Goal: Answer question/provide support

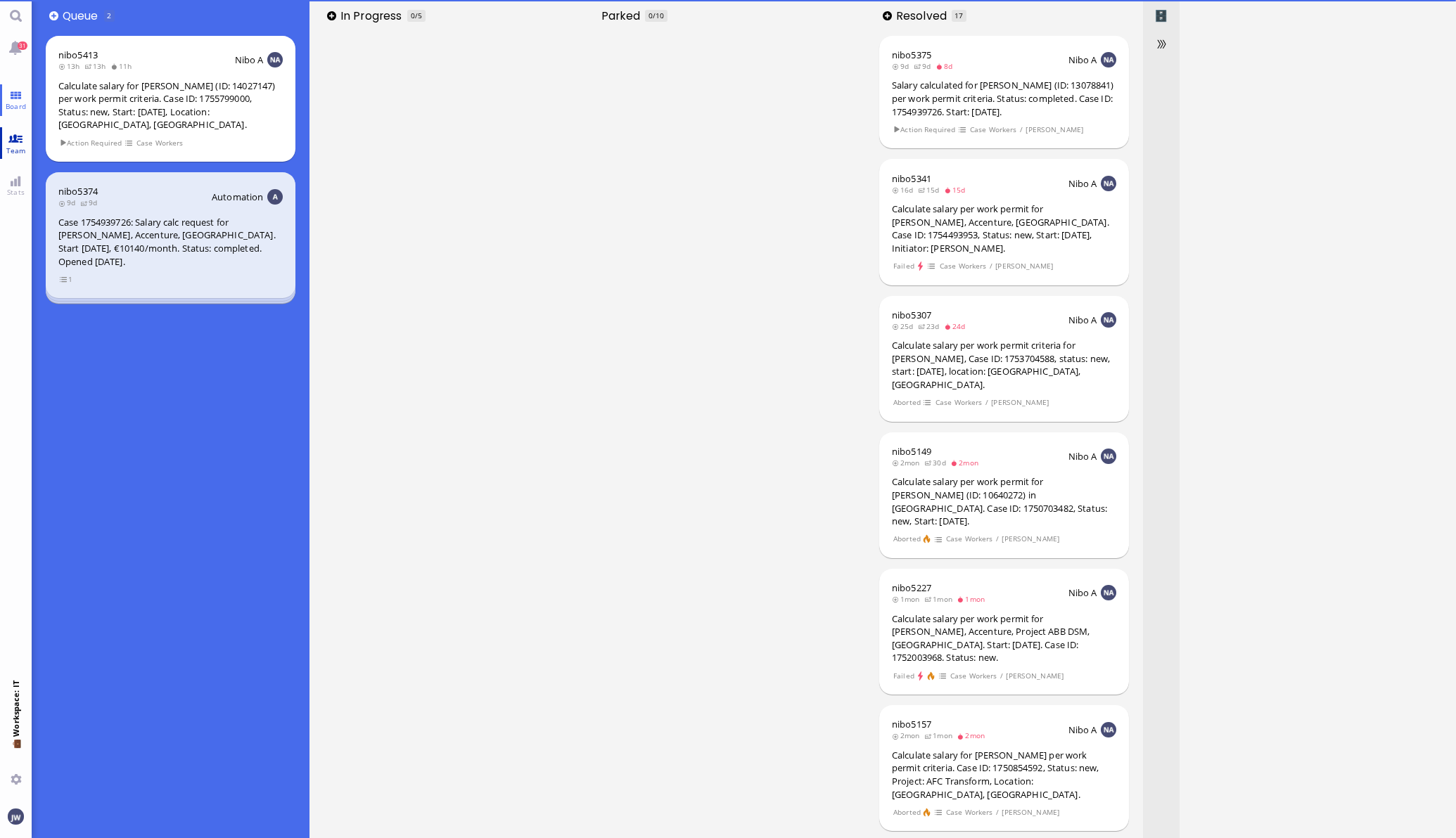
click at [6, 142] on link "Team" at bounding box center [16, 143] width 31 height 31
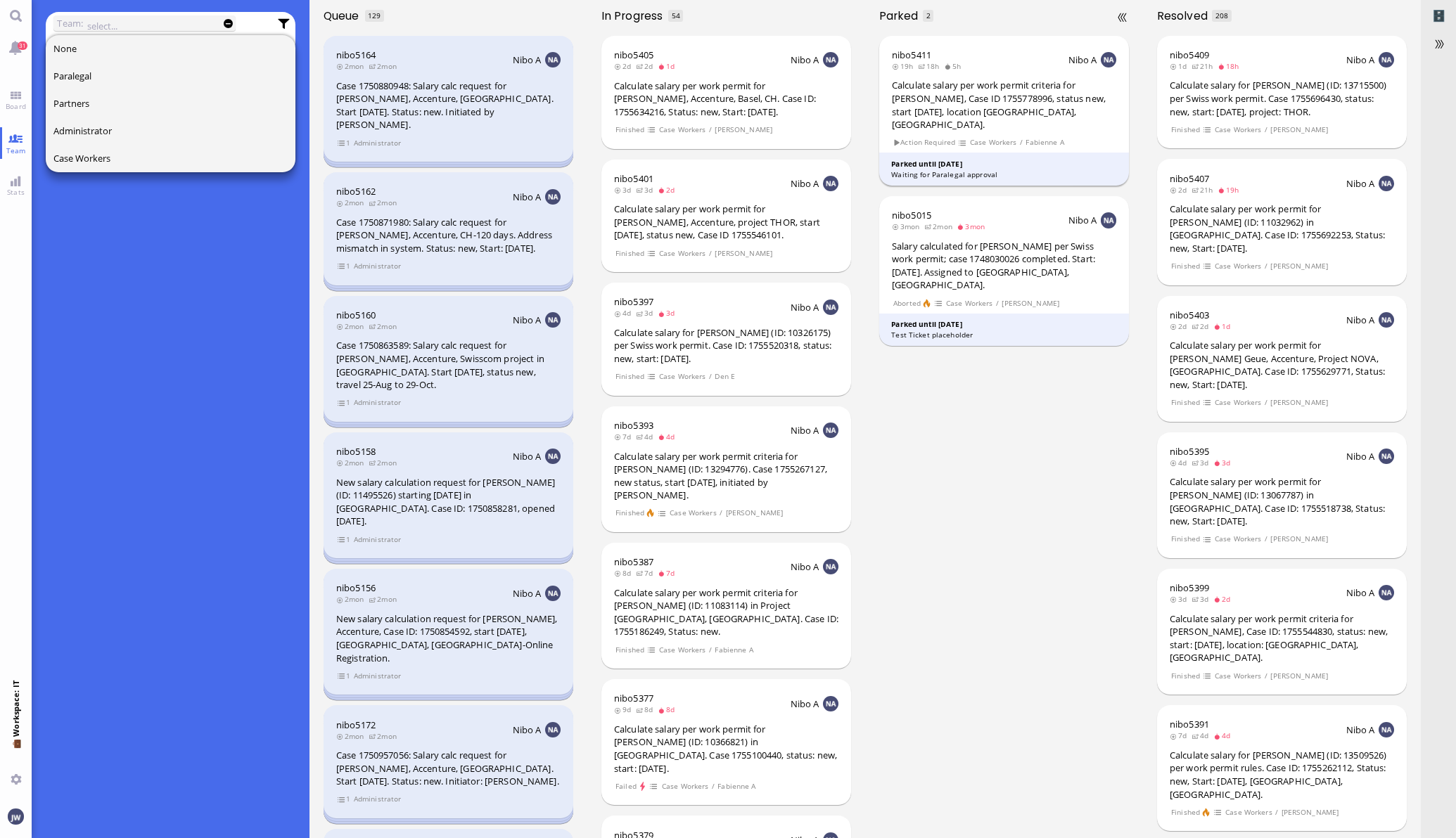
click at [981, 170] on div "Waiting for Paralegal approval" at bounding box center [1004, 174] width 226 height 10
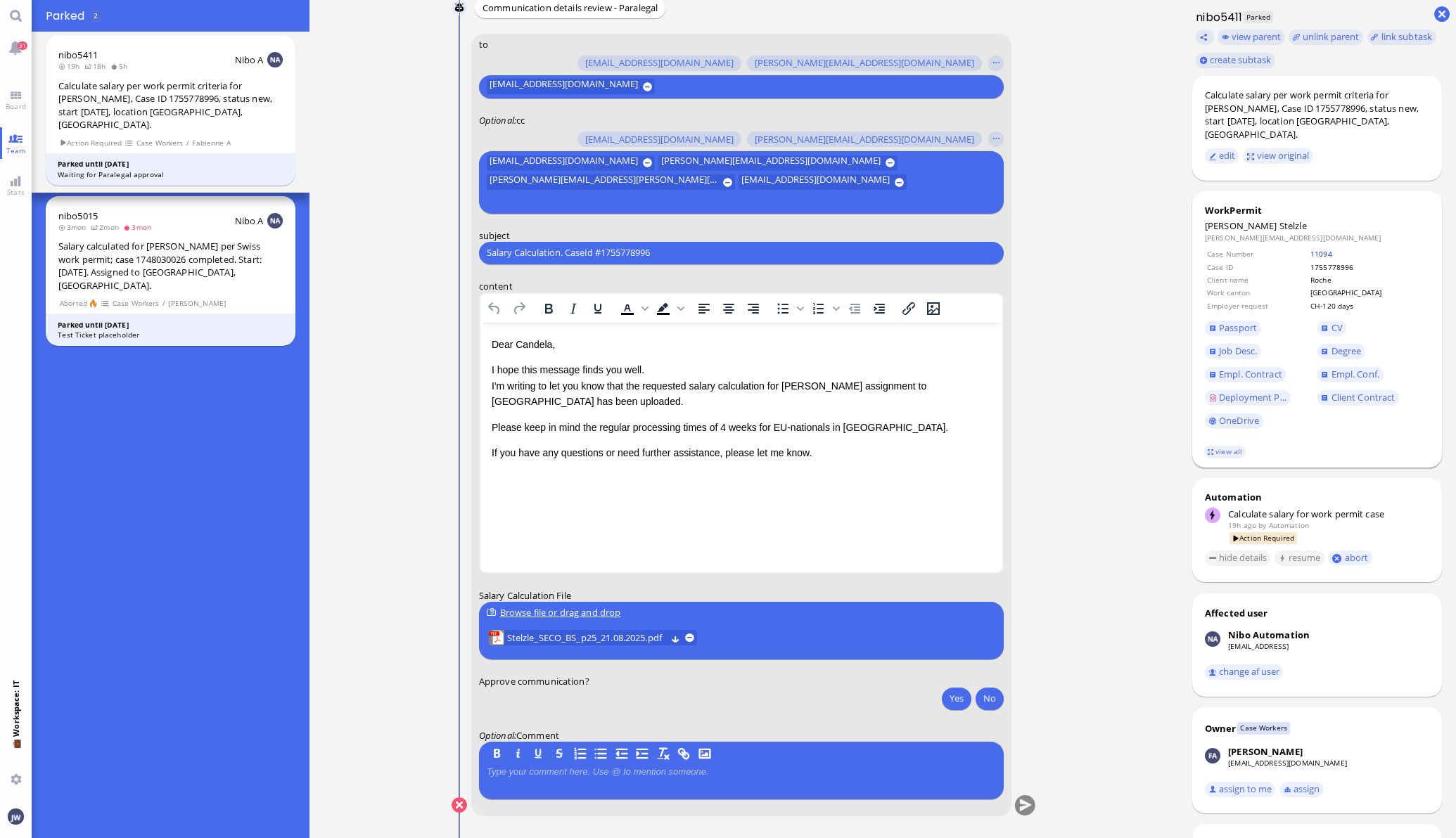
click at [1332, 249] on link "11094" at bounding box center [1321, 254] width 22 height 10
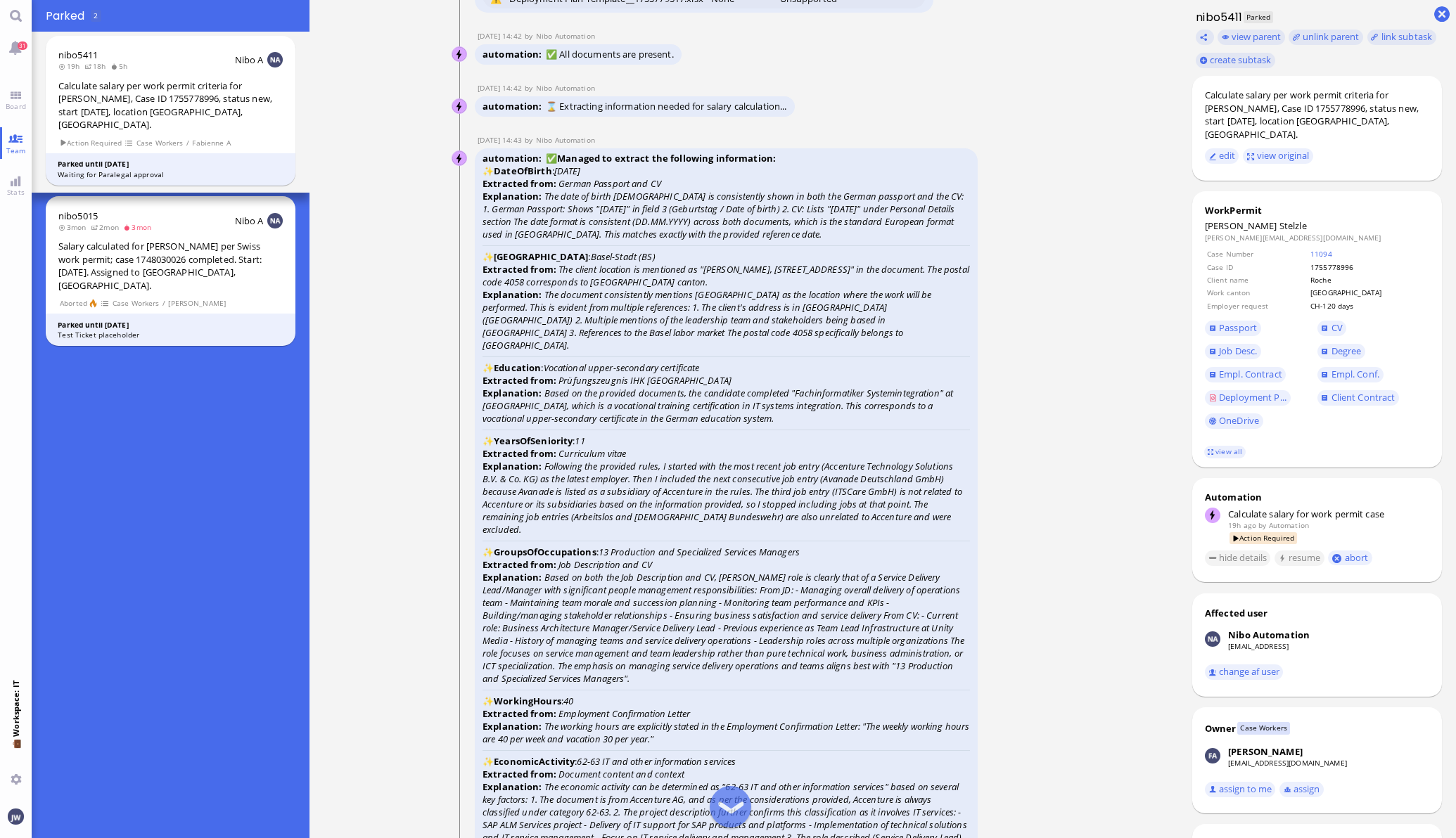
scroll to position [-3251, 0]
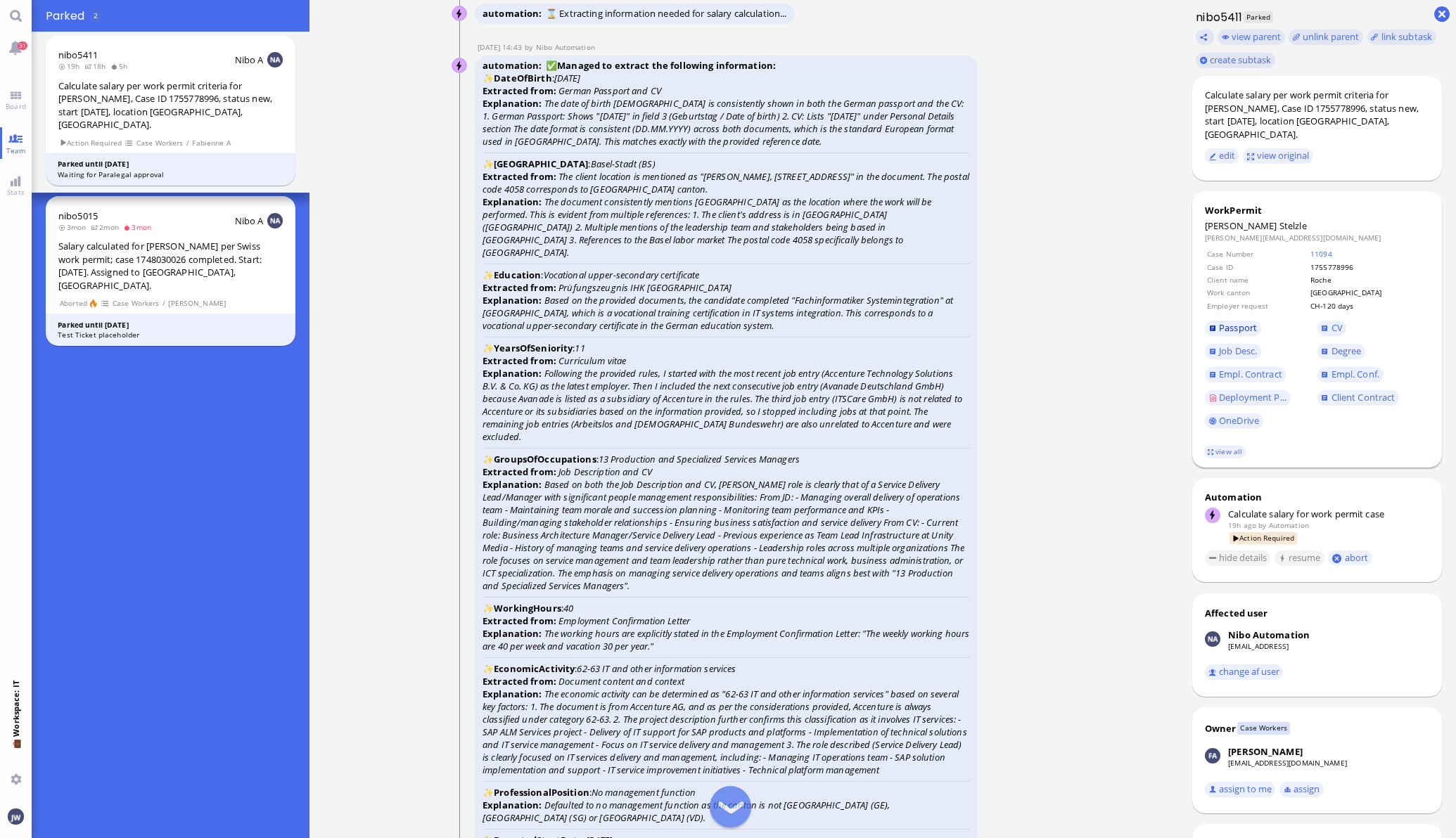
click at [1219, 321] on span "Passport" at bounding box center [1237, 328] width 38 height 13
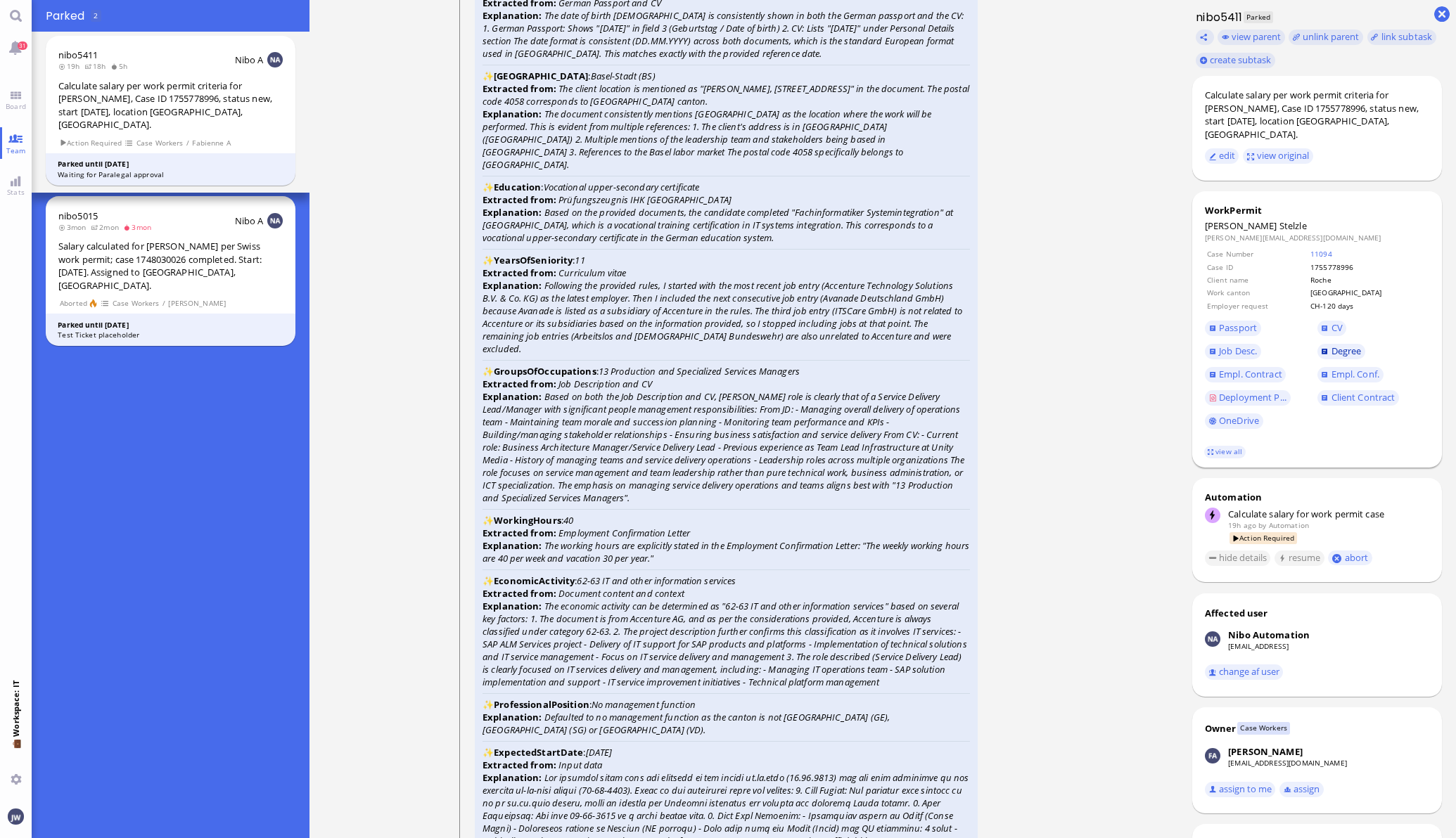
click at [1331, 344] on span "Degree" at bounding box center [1346, 351] width 30 height 13
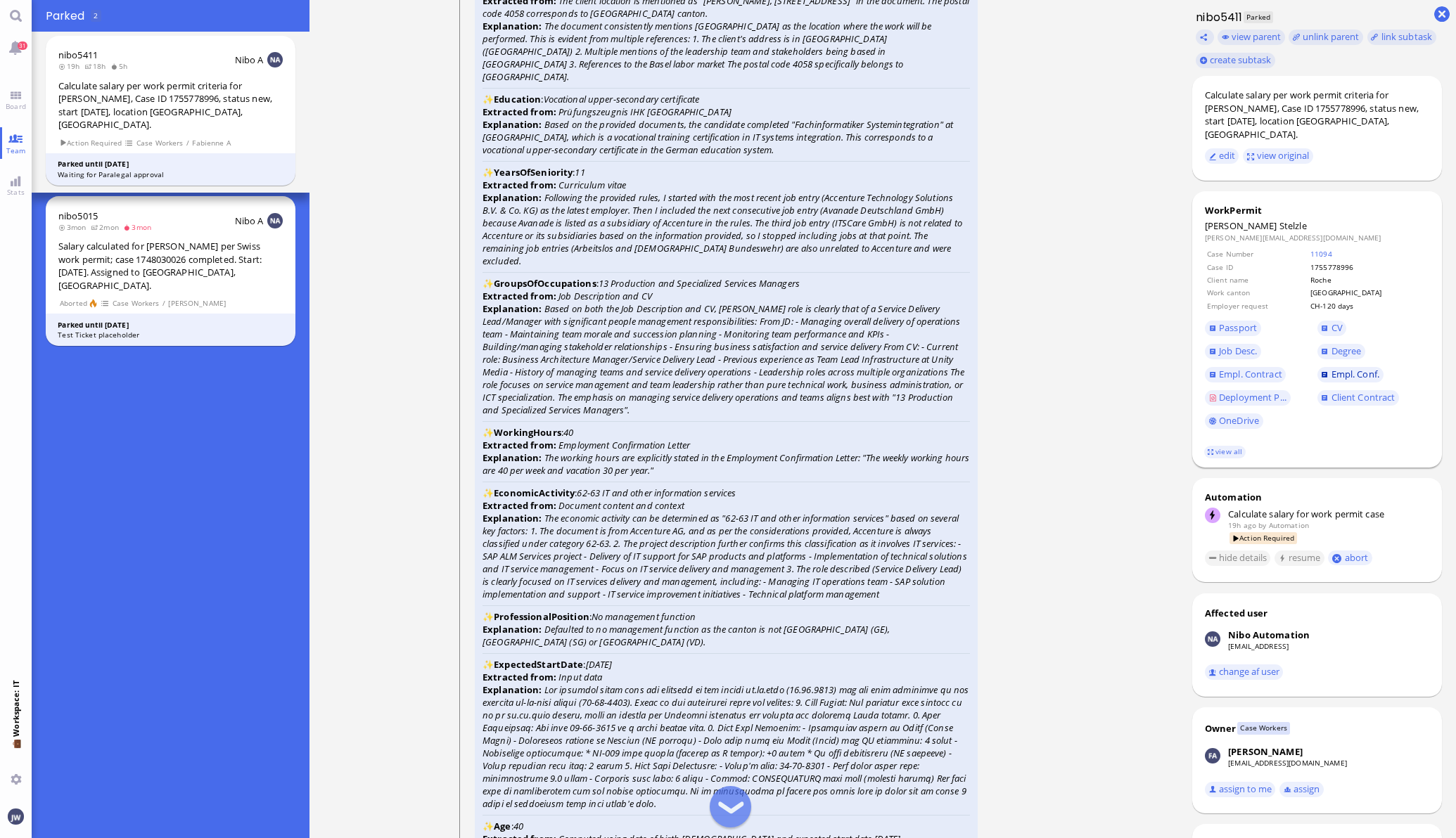
click at [1331, 367] on span "Empl. Conf." at bounding box center [1355, 374] width 48 height 13
click at [1331, 321] on span "CV" at bounding box center [1337, 328] width 11 height 13
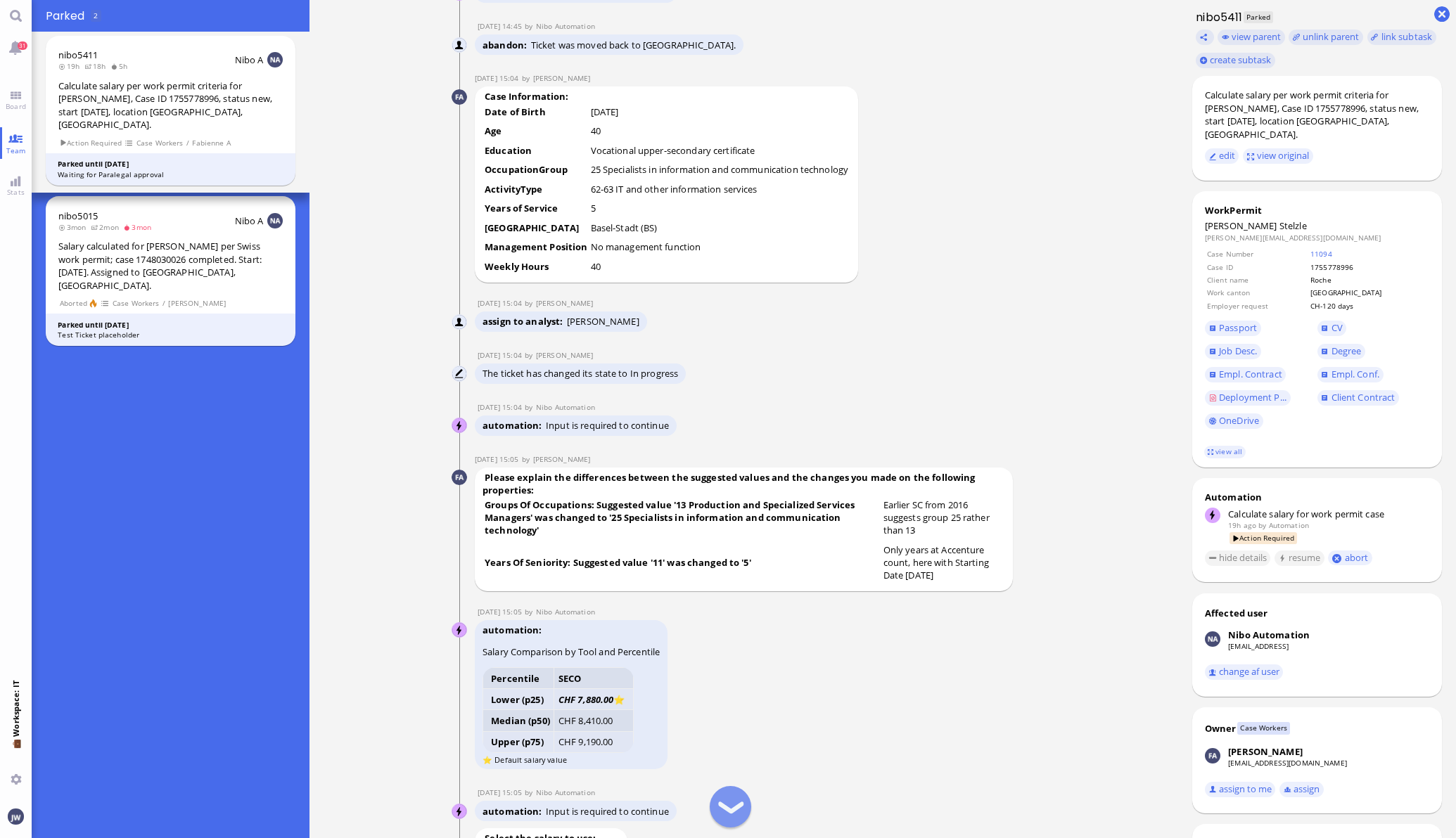
scroll to position [-1582, 0]
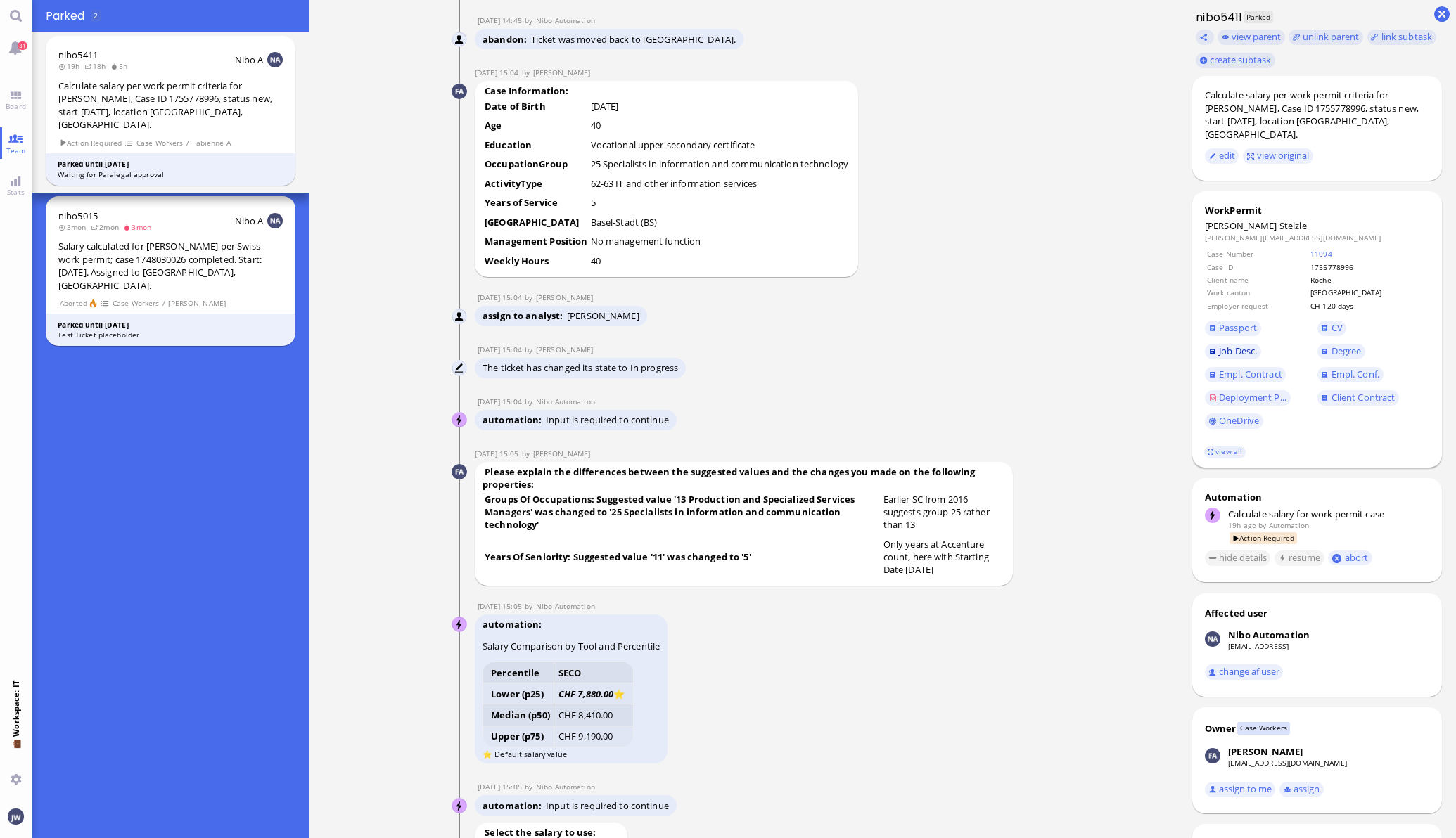
click at [1227, 344] on span "Job Desc." at bounding box center [1237, 351] width 38 height 13
click at [1239, 391] on span "Deployment P..." at bounding box center [1252, 398] width 67 height 13
click at [1233, 391] on span "Deployment P..." at bounding box center [1252, 398] width 67 height 13
click at [1204, 446] on link "view all" at bounding box center [1224, 451] width 41 height 12
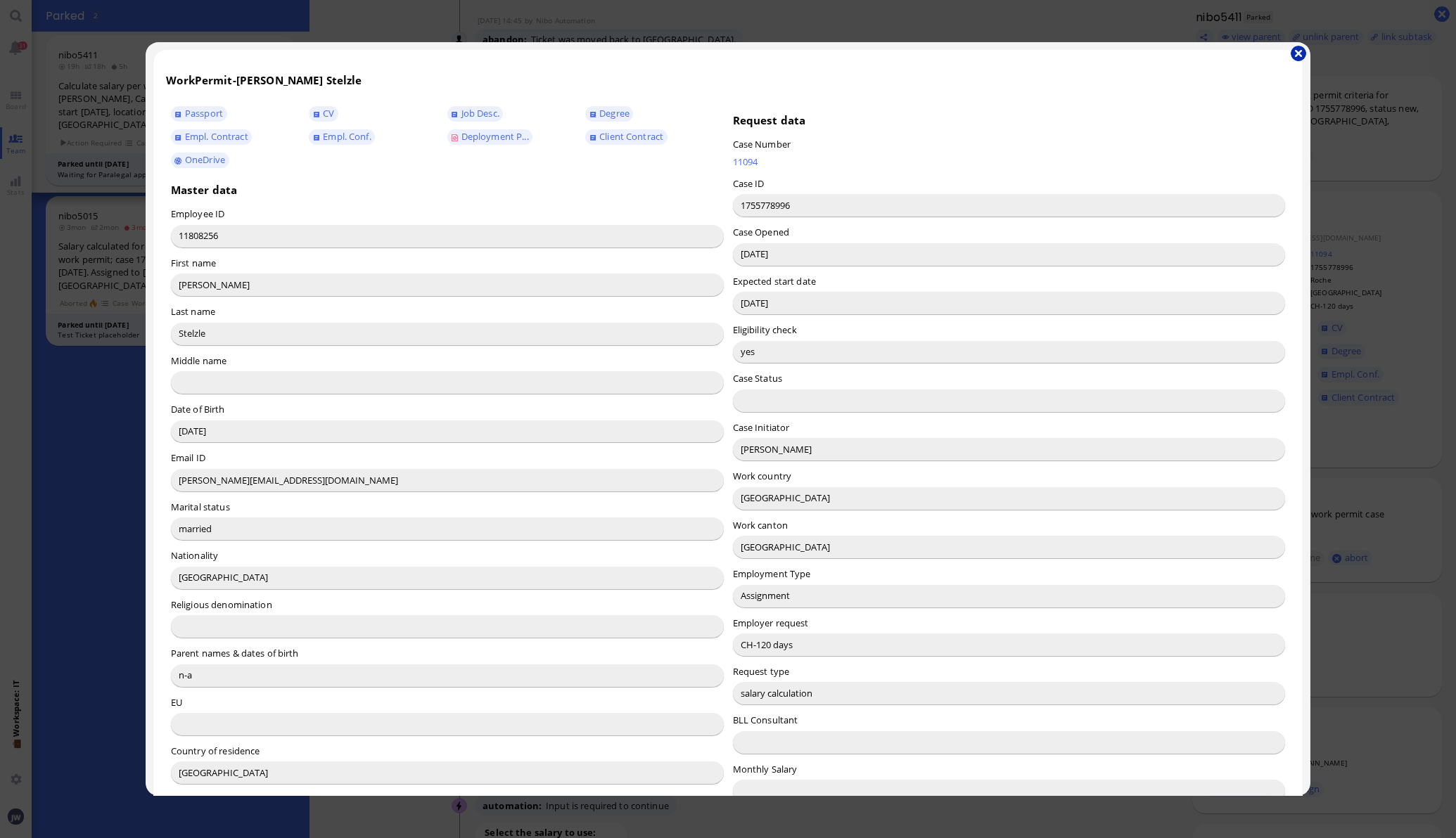
click at [1295, 57] on button "button" at bounding box center [1298, 54] width 16 height 16
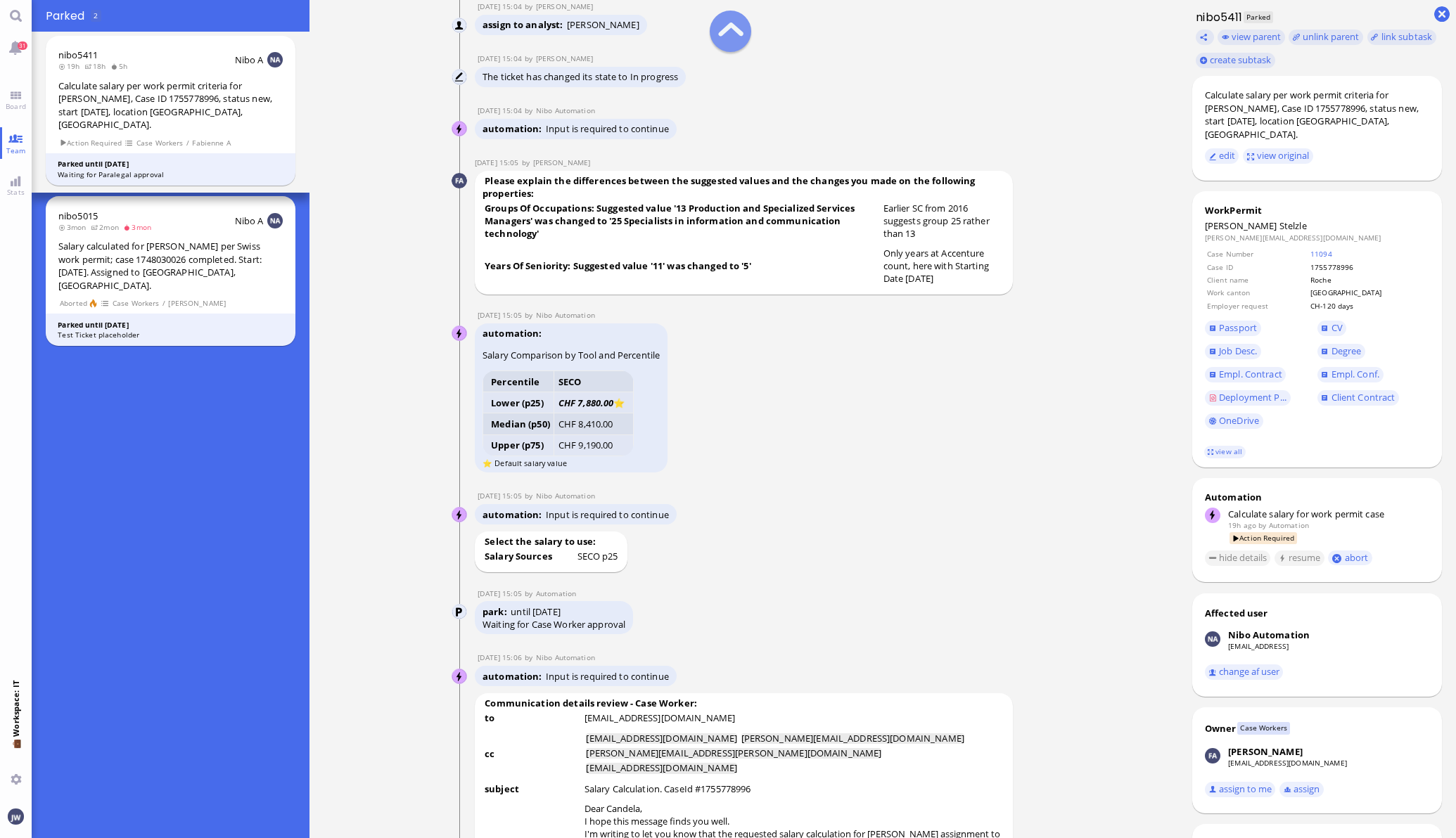
scroll to position [-1318, 0]
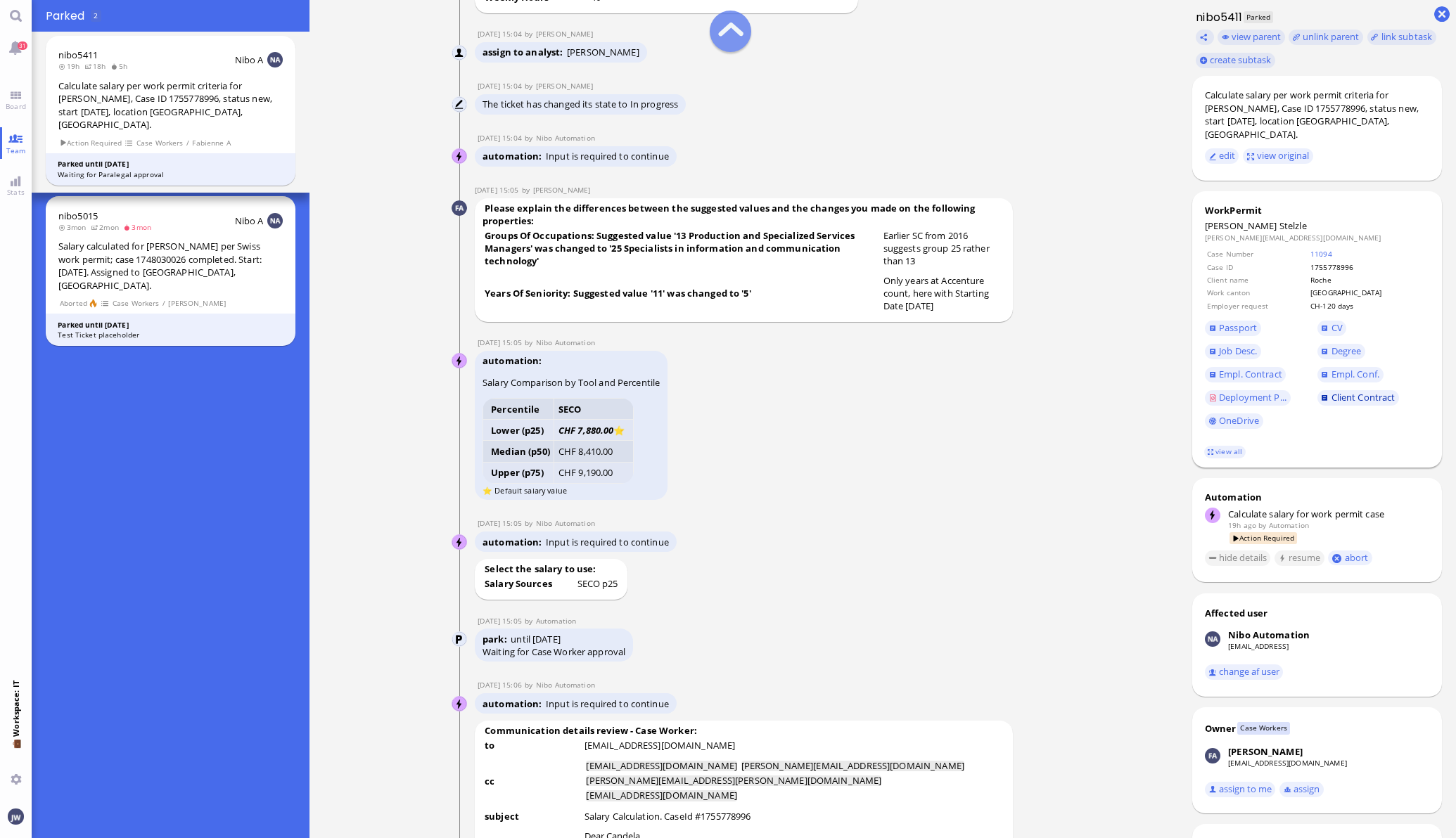
click at [1331, 391] on span "Client Contract" at bounding box center [1363, 398] width 64 height 13
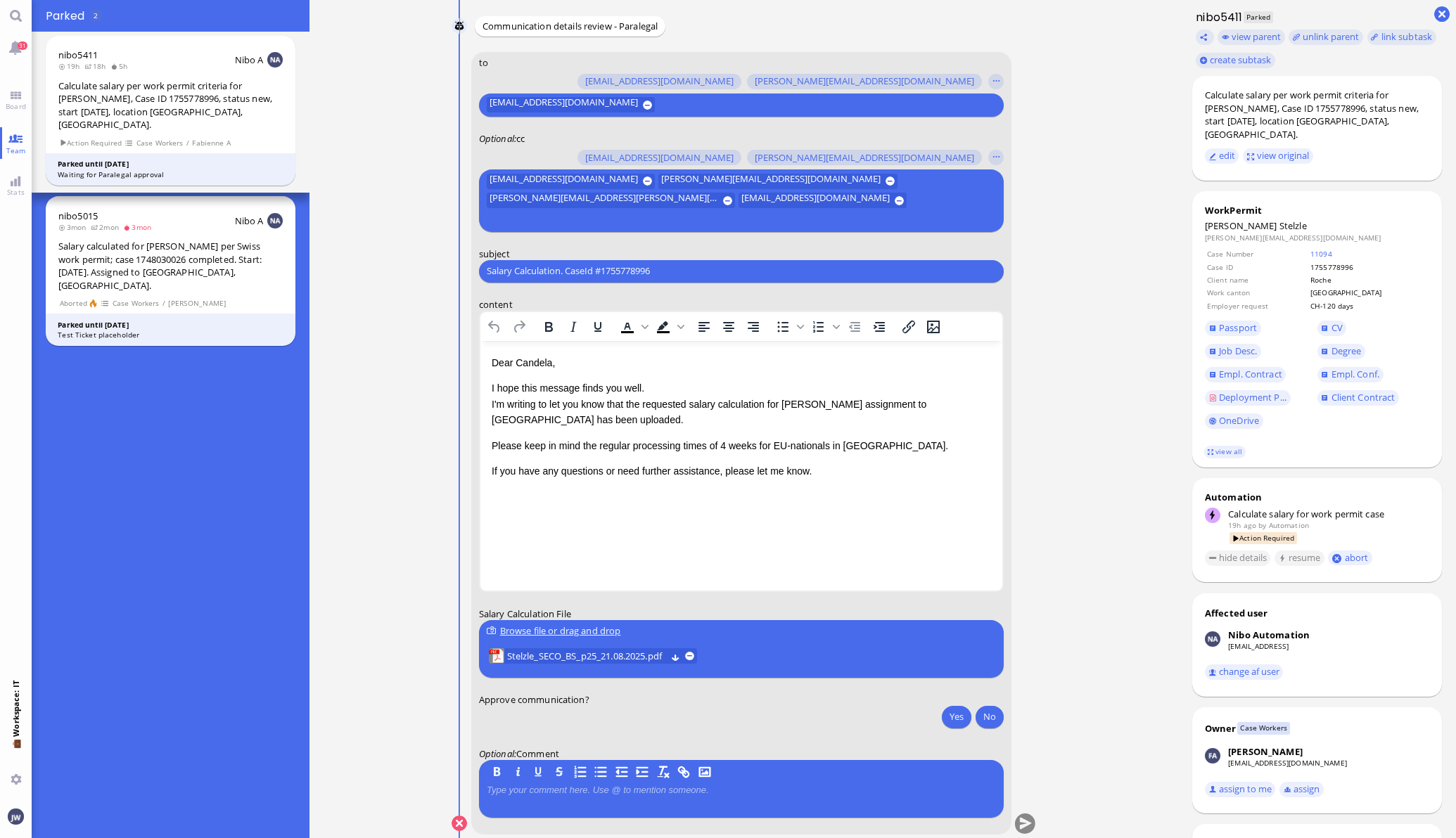
scroll to position [0, 0]
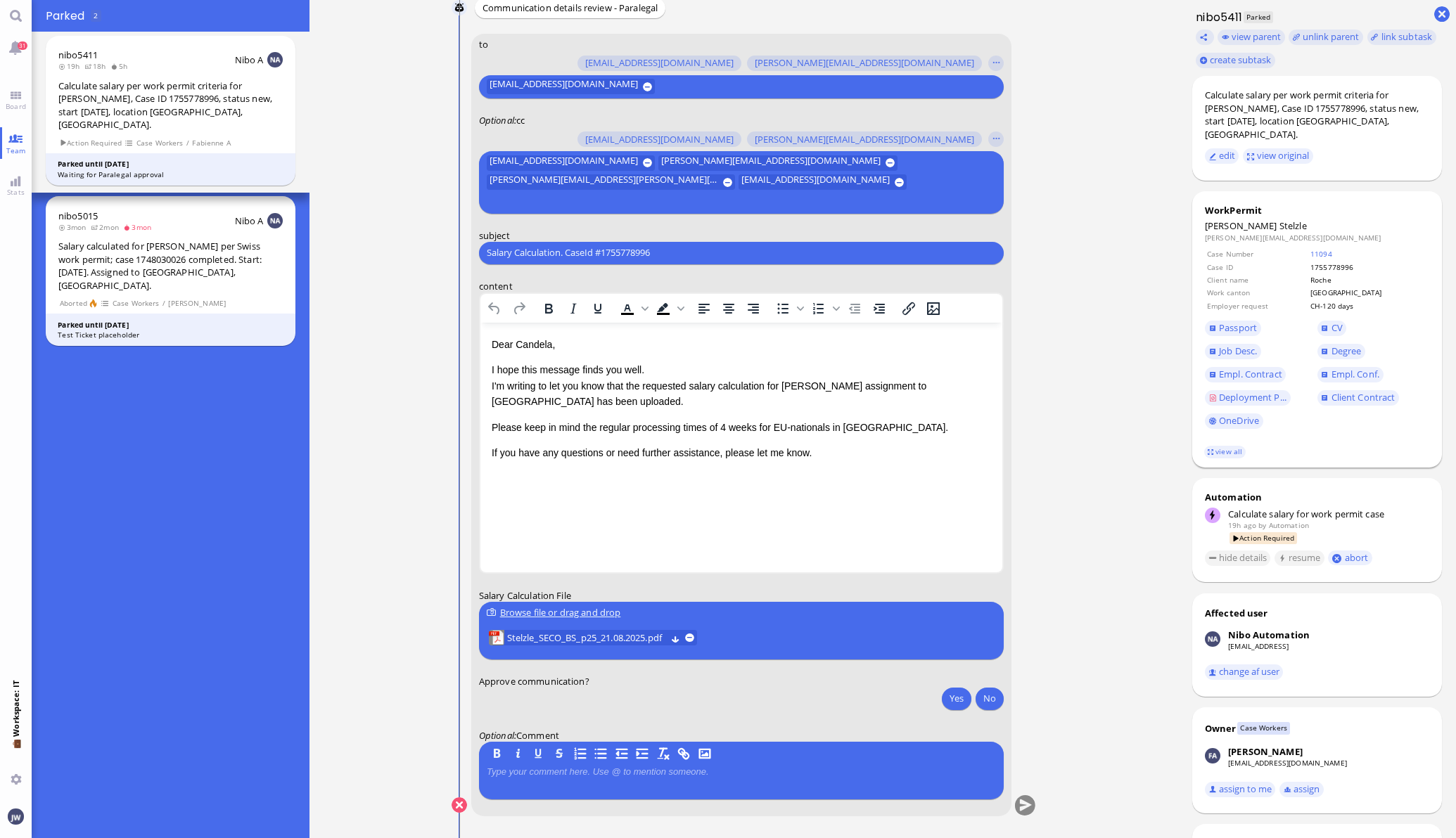
click at [1280, 220] on span "Stelzle" at bounding box center [1294, 226] width 28 height 13
copy span "Stelzle"
click at [577, 251] on input "Salary Calculation. CaseId #1755778996" at bounding box center [741, 253] width 510 height 15
paste input "PazPerTout new case: [PERSON_NAME] (1755778996 / 11808256), Employer Request: C…"
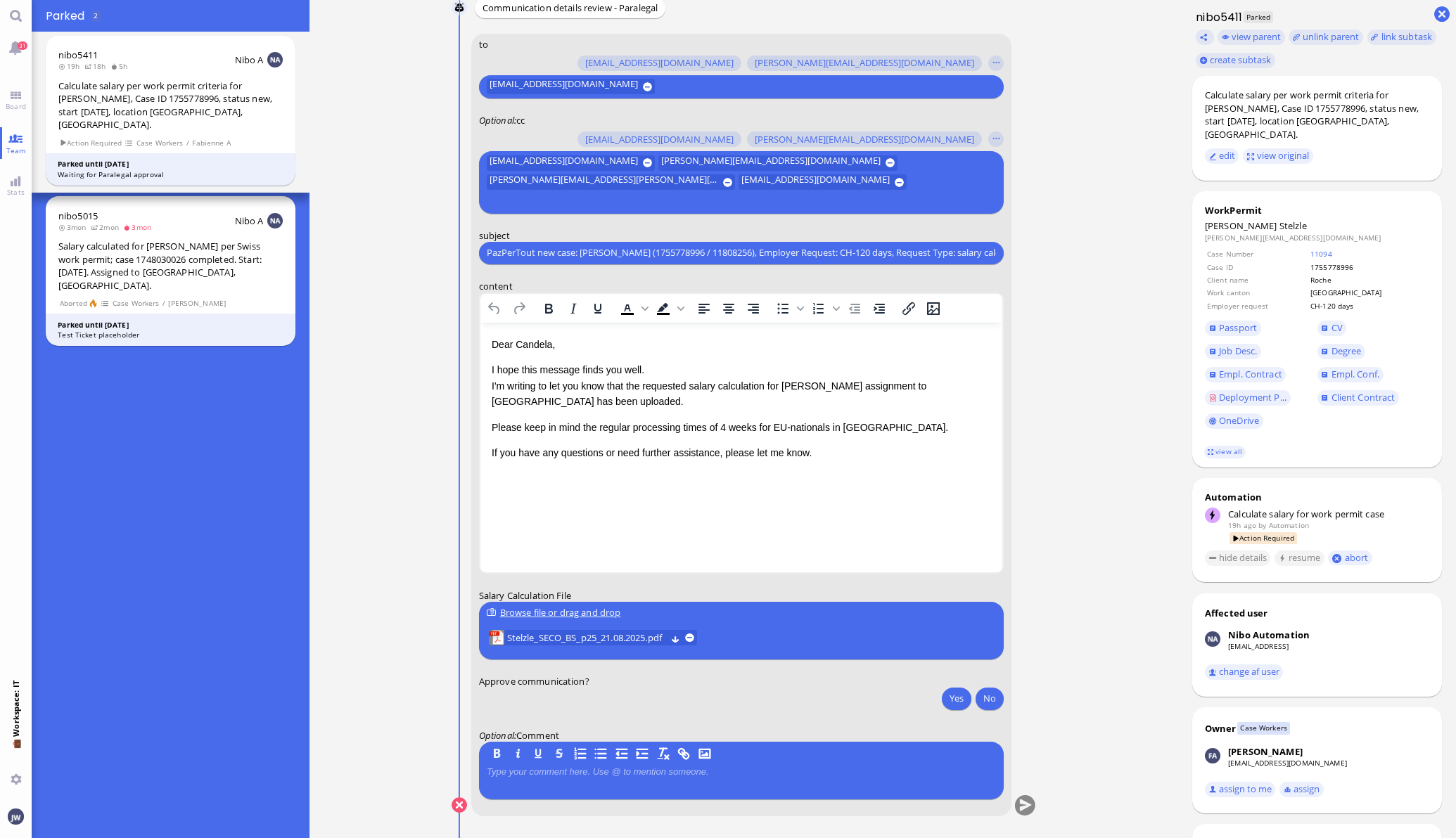
scroll to position [0, 46]
type input "PazPerTout new case: [PERSON_NAME] (1755778996 / 11808256), Employer Request: C…"
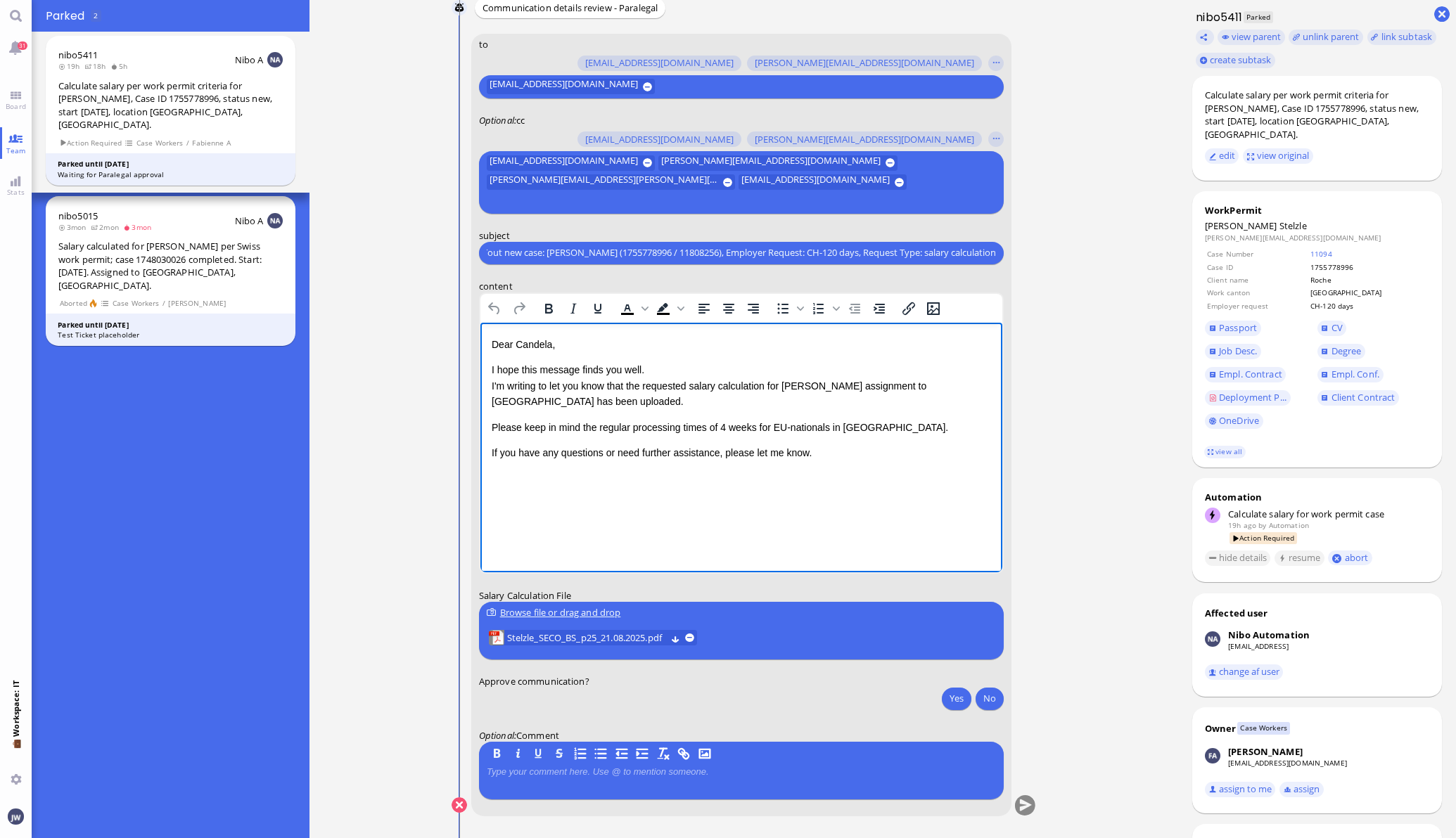
click at [927, 384] on p "I hope this message finds you well. I'm writing to let you know that the reques…" at bounding box center [740, 385] width 499 height 47
click at [704, 426] on div "Please keep in mind the regular processing times of 4 weeks for EU-nationals in…" at bounding box center [740, 426] width 499 height 16
click at [785, 429] on div "Please keep in mind the regular processing time of 4 weeks for EU-nationals in …" at bounding box center [740, 426] width 499 height 16
click at [828, 460] on p "If you have any questions or need further assistance, please let me know." at bounding box center [740, 467] width 499 height 16
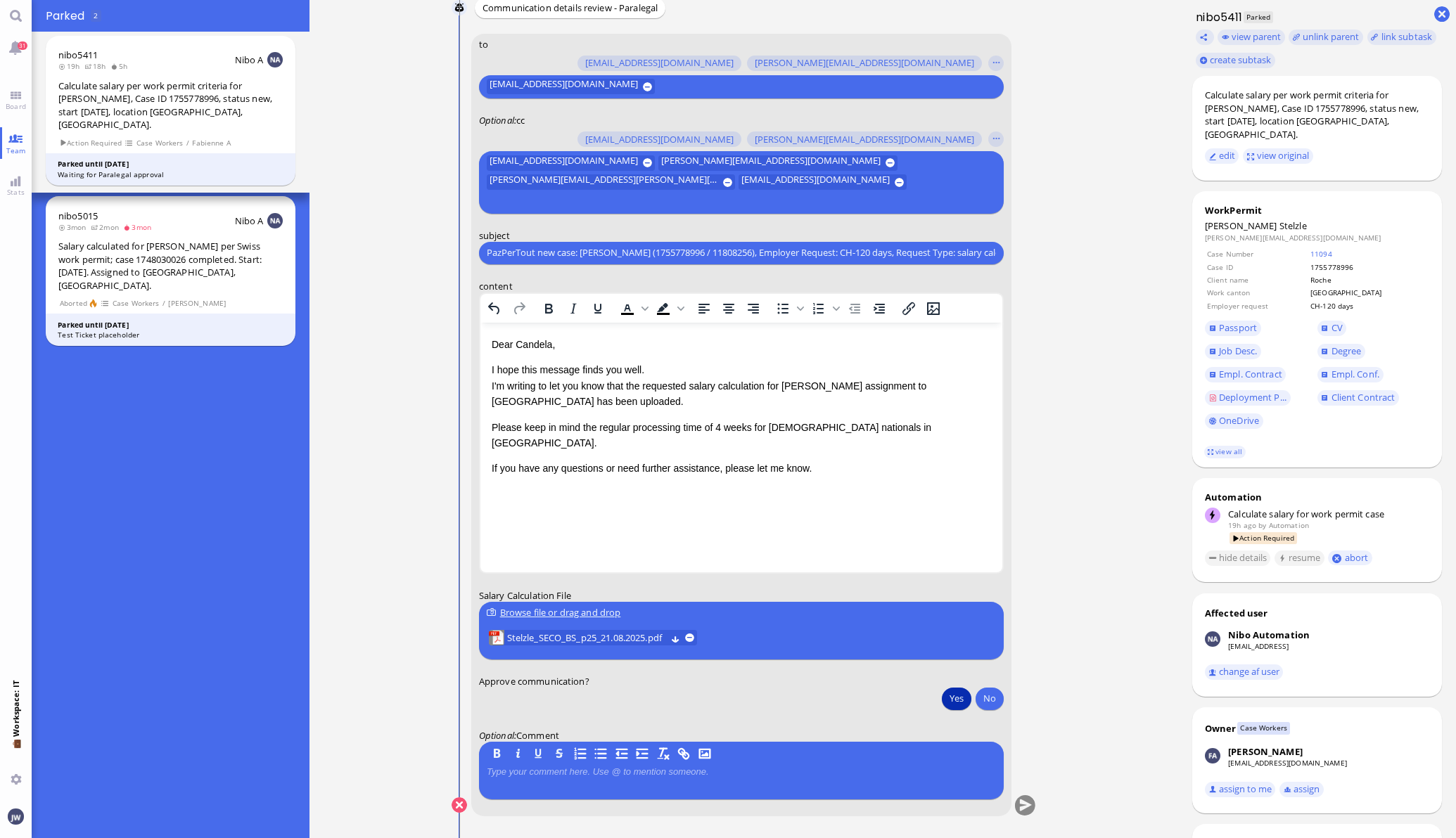
click at [956, 700] on button "Yes" at bounding box center [957, 698] width 30 height 22
click at [617, 637] on span "Stelzle_SECO_BS_p25_21.08.2025.pdf" at bounding box center [586, 638] width 159 height 16
click at [1017, 807] on button "submit" at bounding box center [1025, 806] width 21 height 21
